Goal: Task Accomplishment & Management: Manage account settings

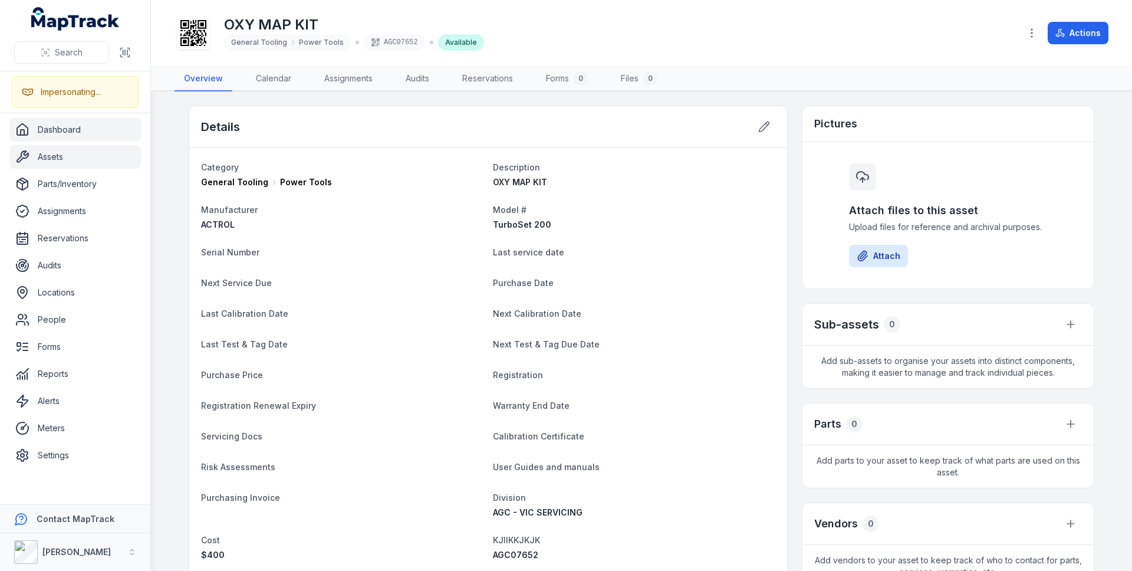
click at [74, 127] on link "Dashboard" at bounding box center [74, 130] width 131 height 24
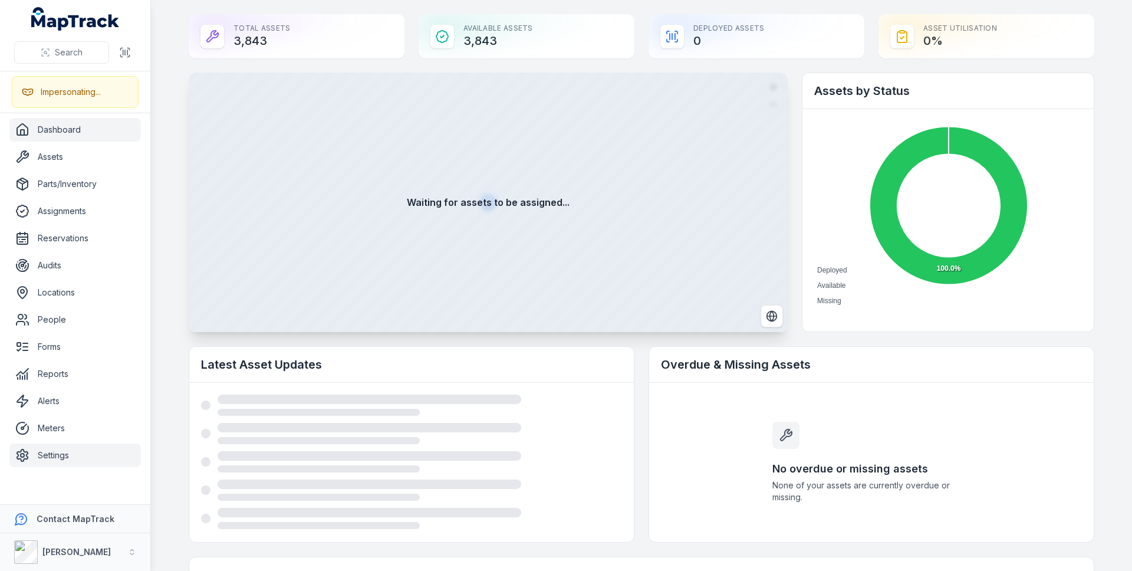
click at [53, 454] on link "Settings" at bounding box center [74, 455] width 131 height 24
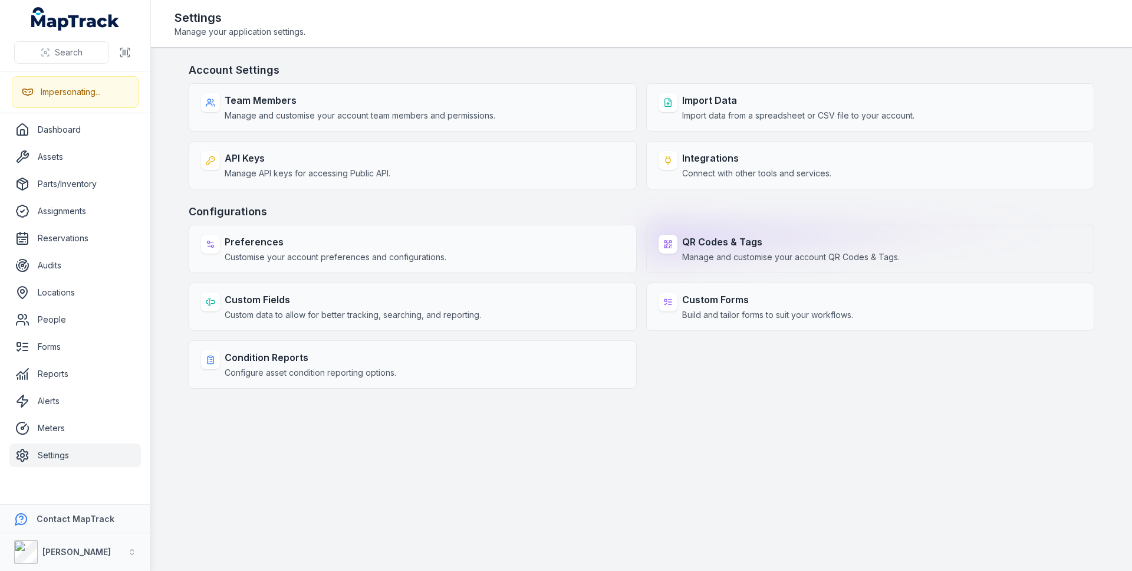
click at [700, 241] on strong "QR Codes & Tags" at bounding box center [790, 242] width 217 height 14
click at [661, 240] on div at bounding box center [667, 244] width 19 height 19
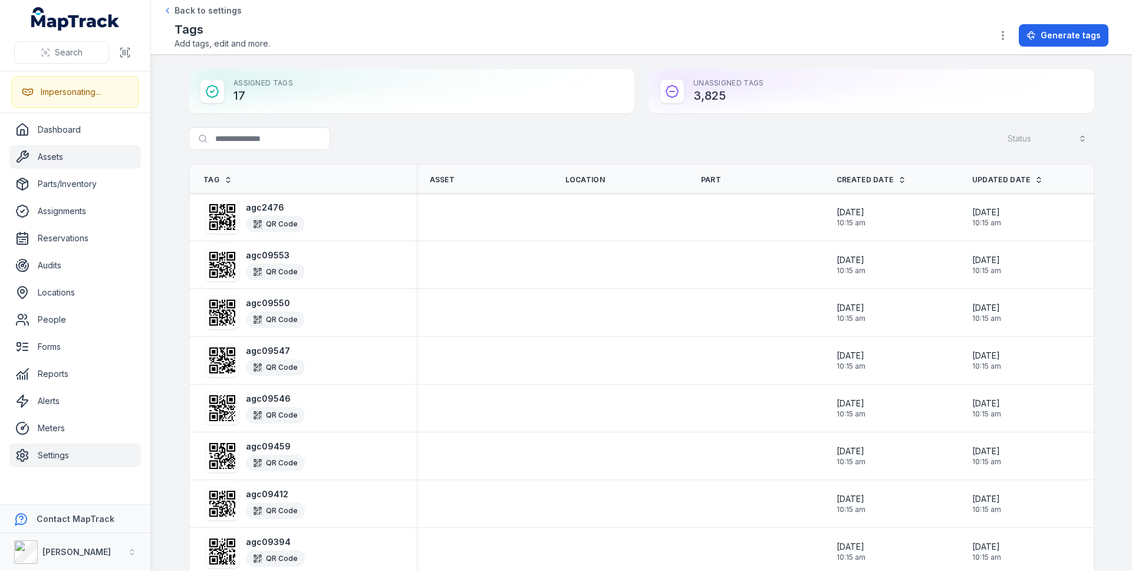
click at [48, 159] on link "Assets" at bounding box center [74, 157] width 131 height 24
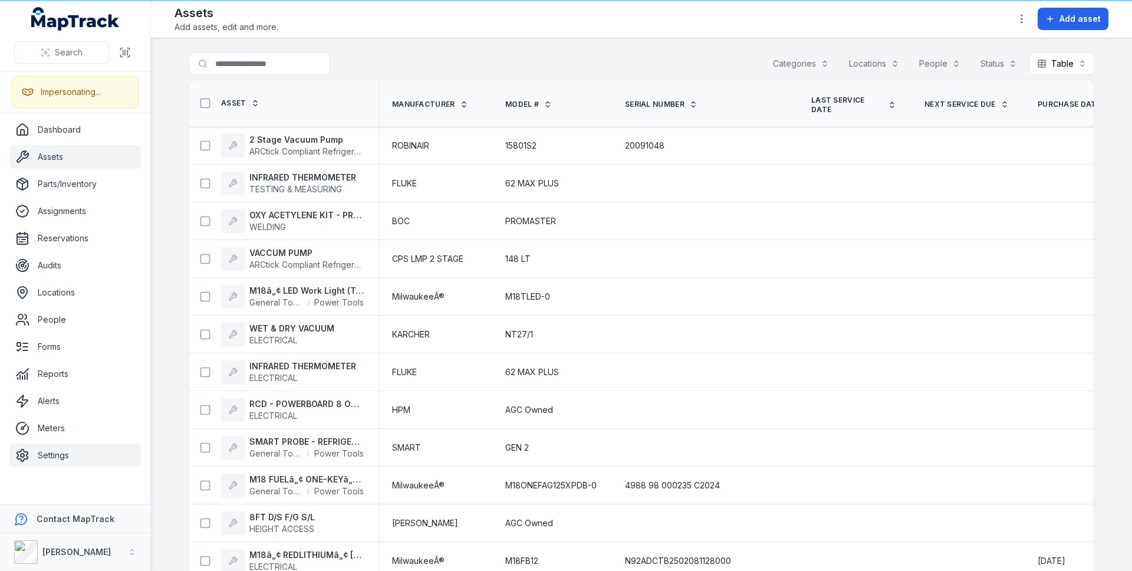
click at [74, 455] on link "Settings" at bounding box center [74, 455] width 131 height 24
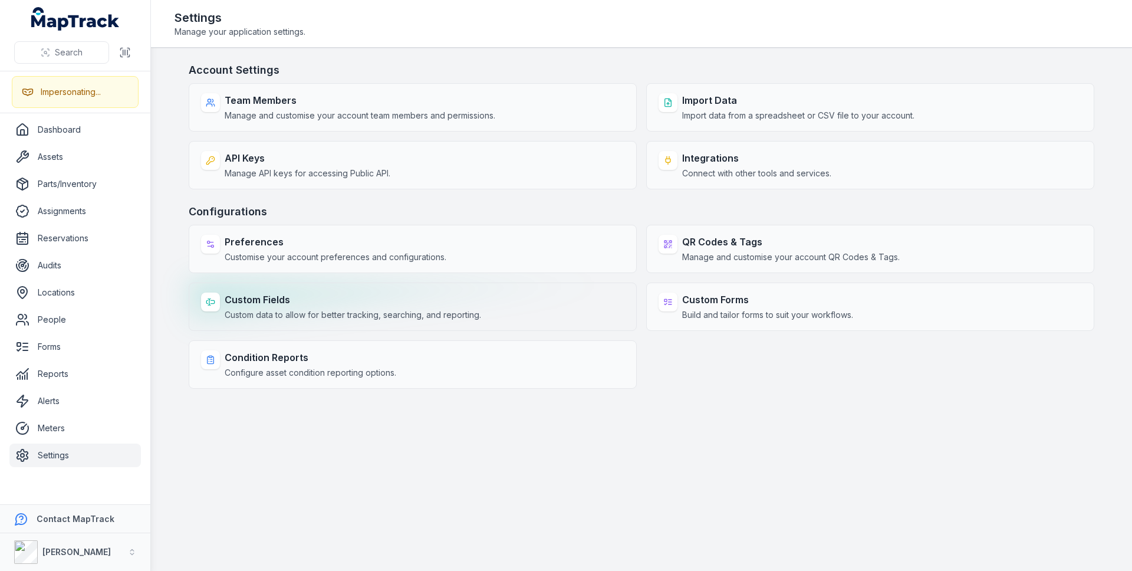
click at [303, 311] on span "Custom data to allow for better tracking, searching, and reporting." at bounding box center [353, 315] width 256 height 12
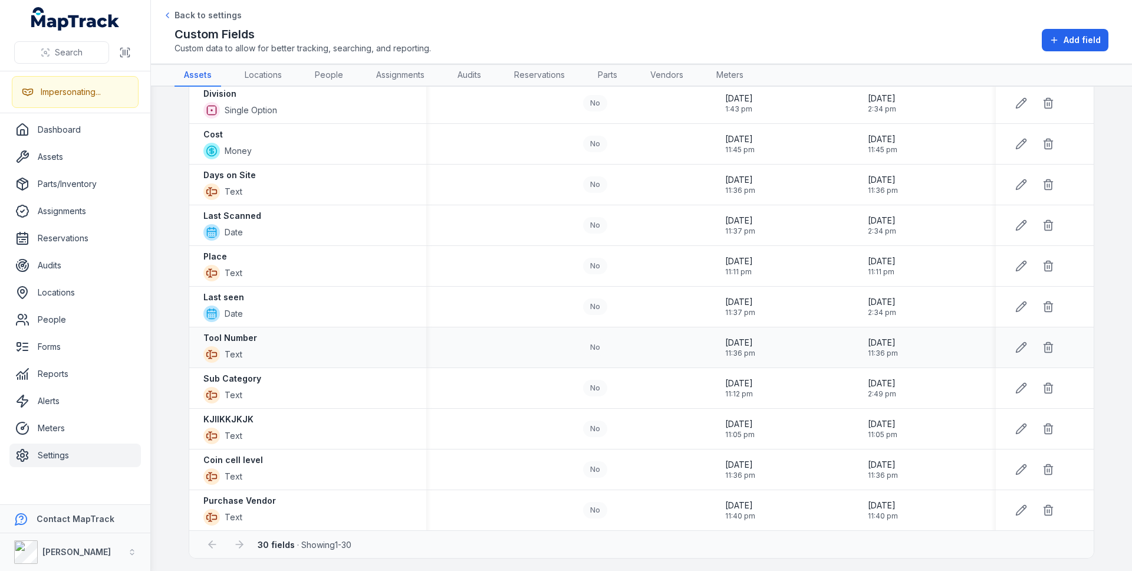
scroll to position [849, 0]
click at [1016, 431] on icon at bounding box center [1021, 427] width 10 height 10
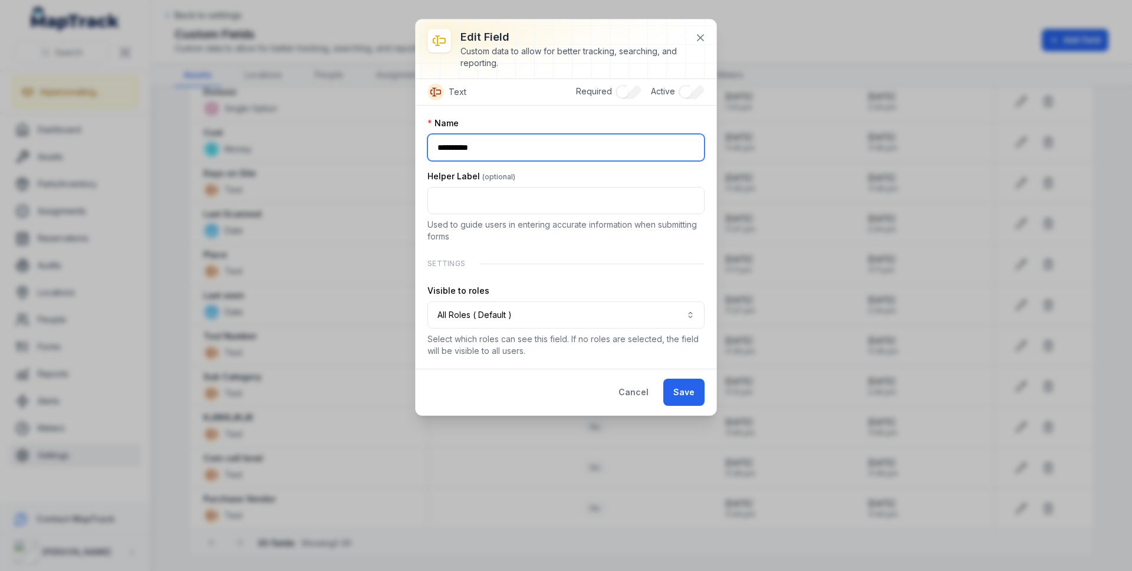
click at [494, 149] on input "**********" at bounding box center [565, 147] width 277 height 27
type input "*********"
click at [688, 387] on button "Save" at bounding box center [683, 391] width 41 height 27
